Goal: Information Seeking & Learning: Learn about a topic

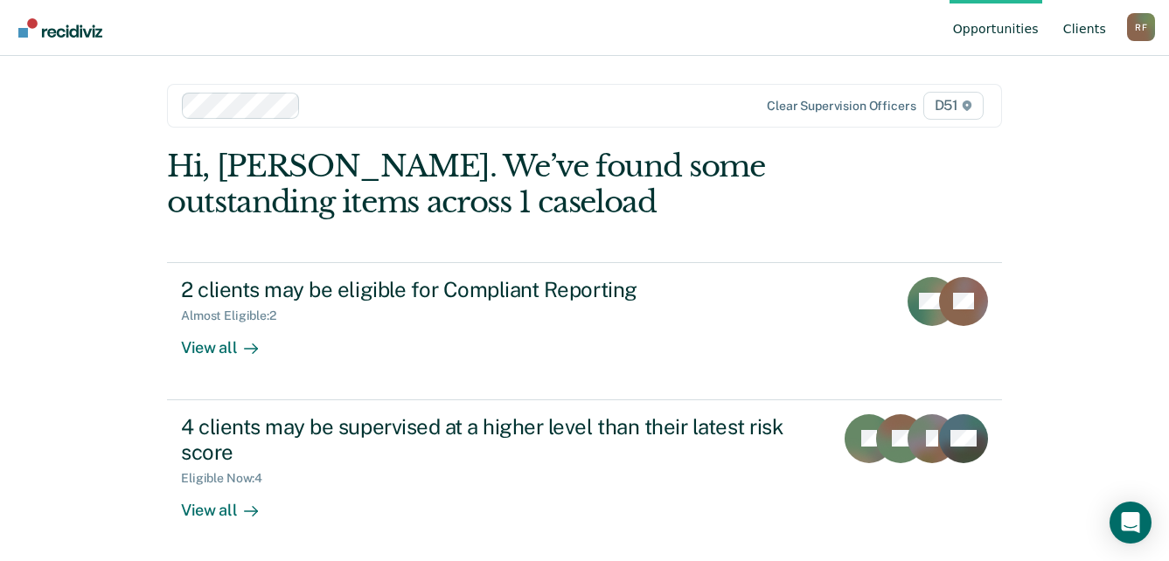
click at [1098, 24] on link "Client s" at bounding box center [1085, 28] width 50 height 56
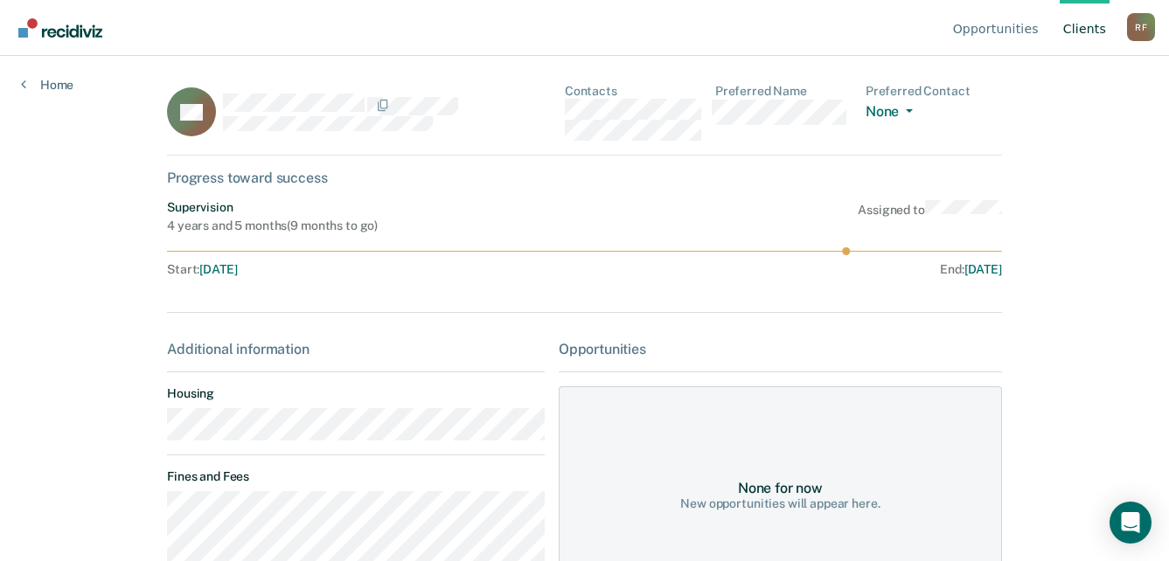
click at [152, 424] on main "CA Contacts Preferred Name Preferred Contact None Call Text Email None Progress…" at bounding box center [584, 287] width 877 height 463
click at [560, 107] on div "CA Contacts Preferred Name Preferred Contact None Call Text Email None" at bounding box center [584, 120] width 835 height 72
